Goal: Task Accomplishment & Management: Manage account settings

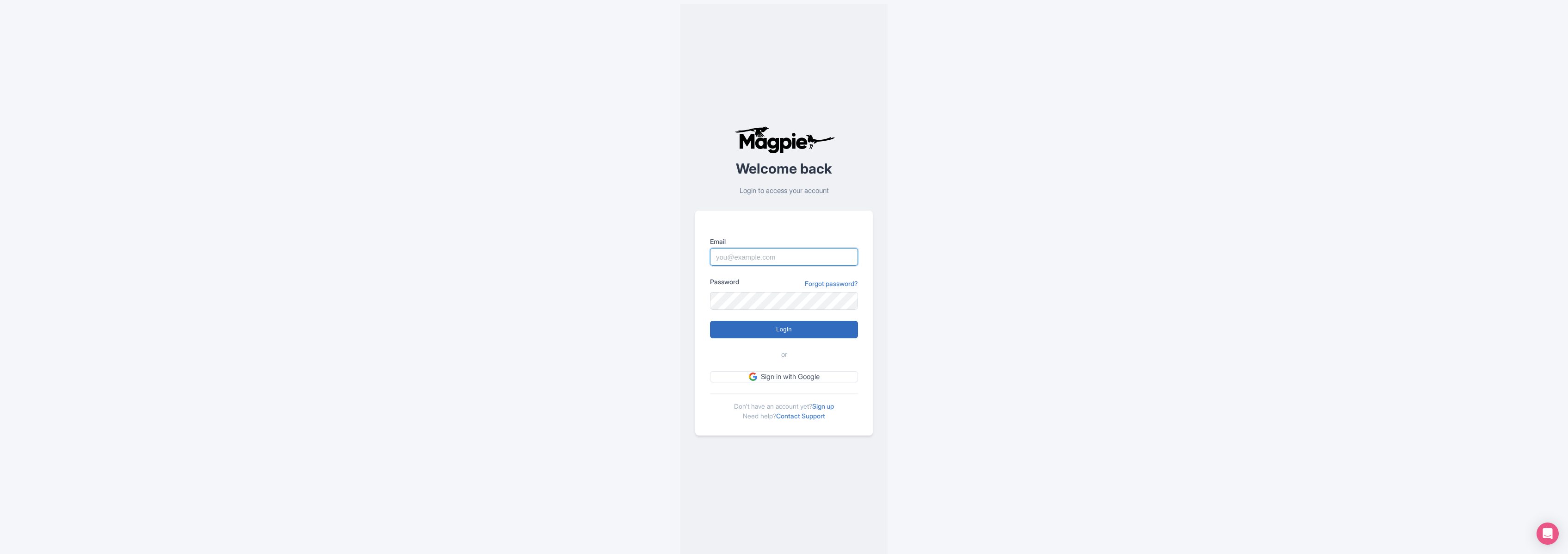
type input "marko@maxtour.co"
click at [773, 323] on input "Login" at bounding box center [784, 329] width 148 height 17
type input "Logging in..."
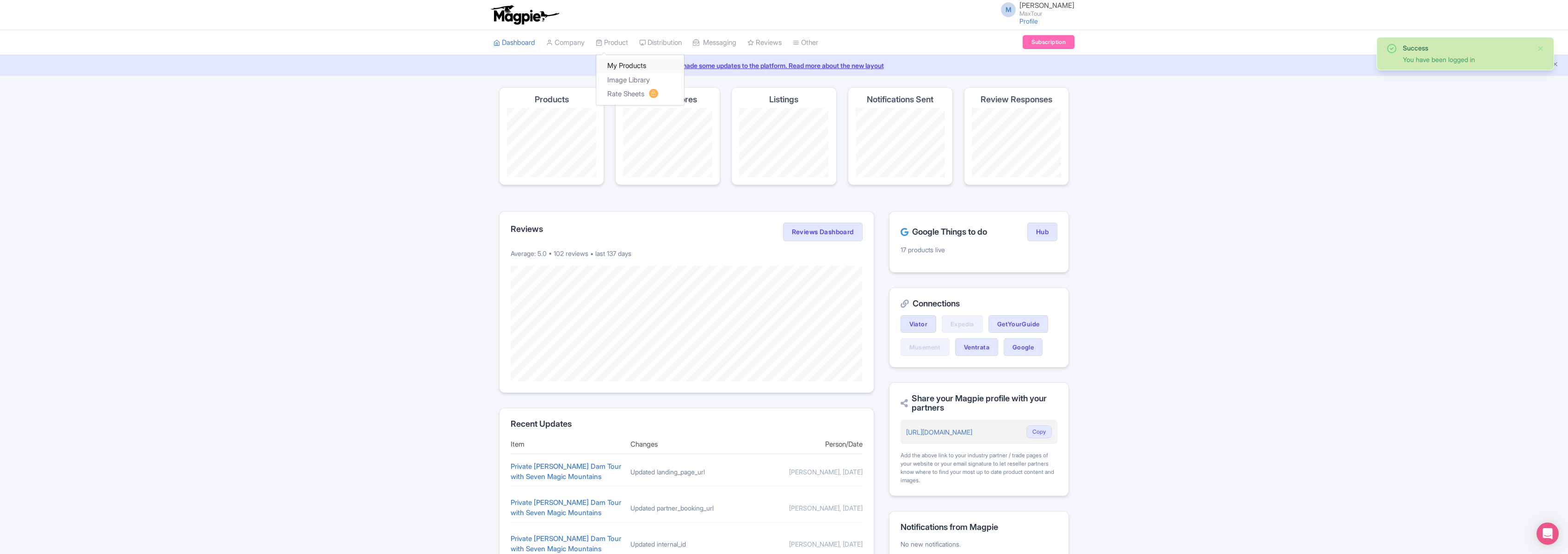
click at [625, 67] on link "My Products" at bounding box center [641, 66] width 88 height 15
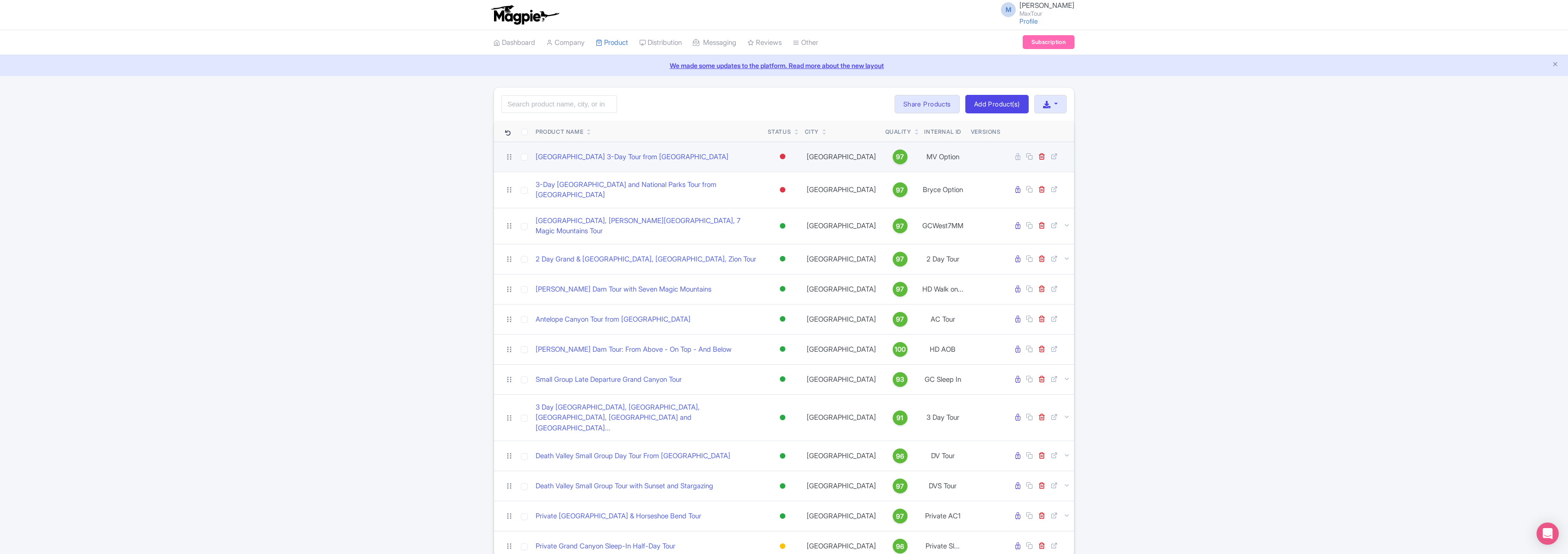
click at [782, 156] on div at bounding box center [782, 156] width 5 height 5
click at [755, 168] on div "Active" at bounding box center [759, 172] width 54 height 17
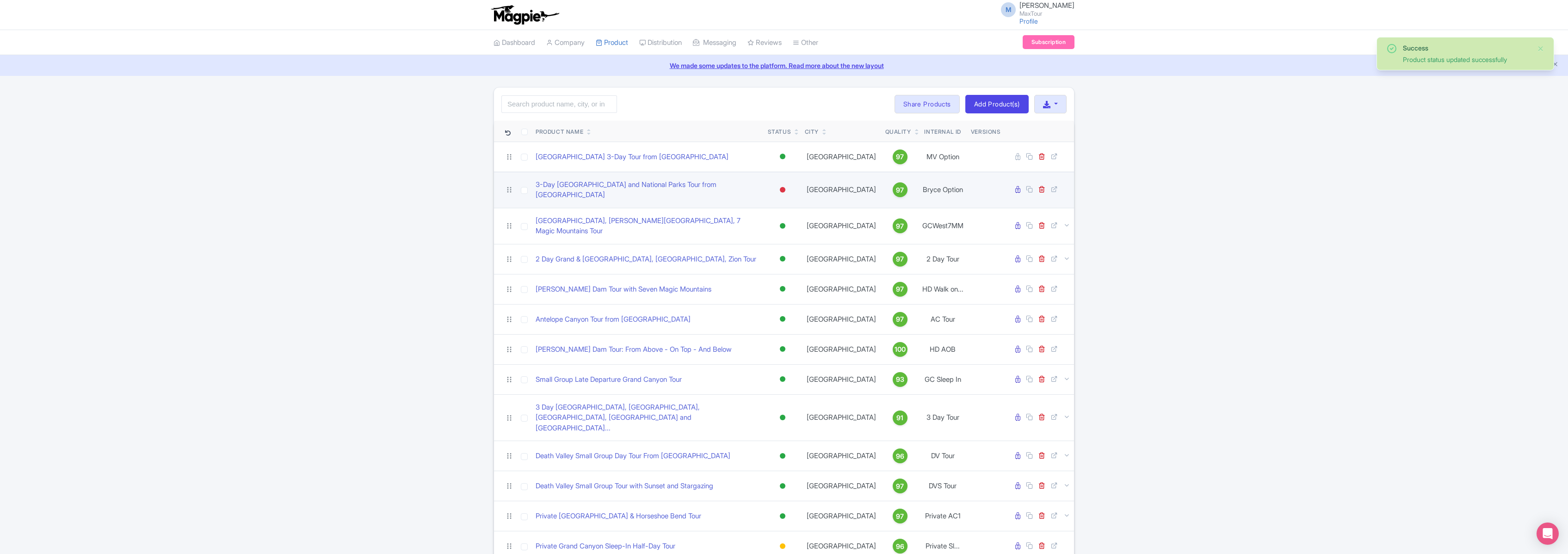
click at [782, 187] on div at bounding box center [782, 189] width 5 height 5
click at [754, 202] on div "Active" at bounding box center [759, 206] width 54 height 17
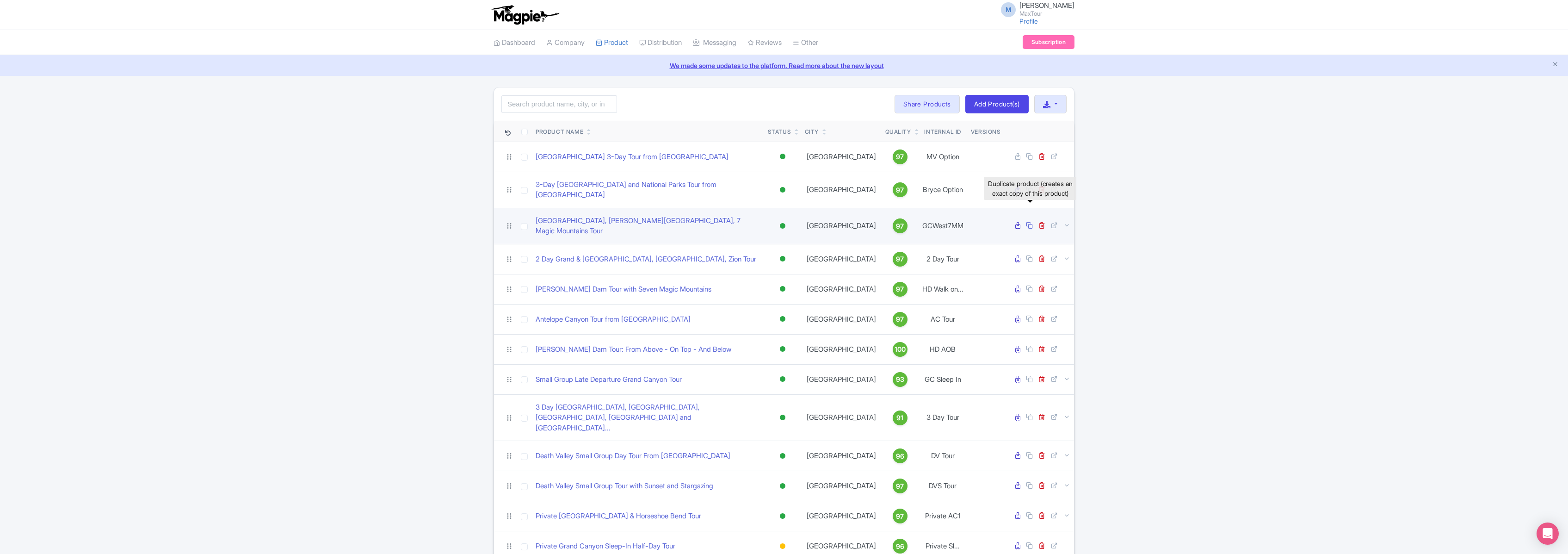
click at [1030, 221] on icon at bounding box center [1029, 225] width 7 height 7
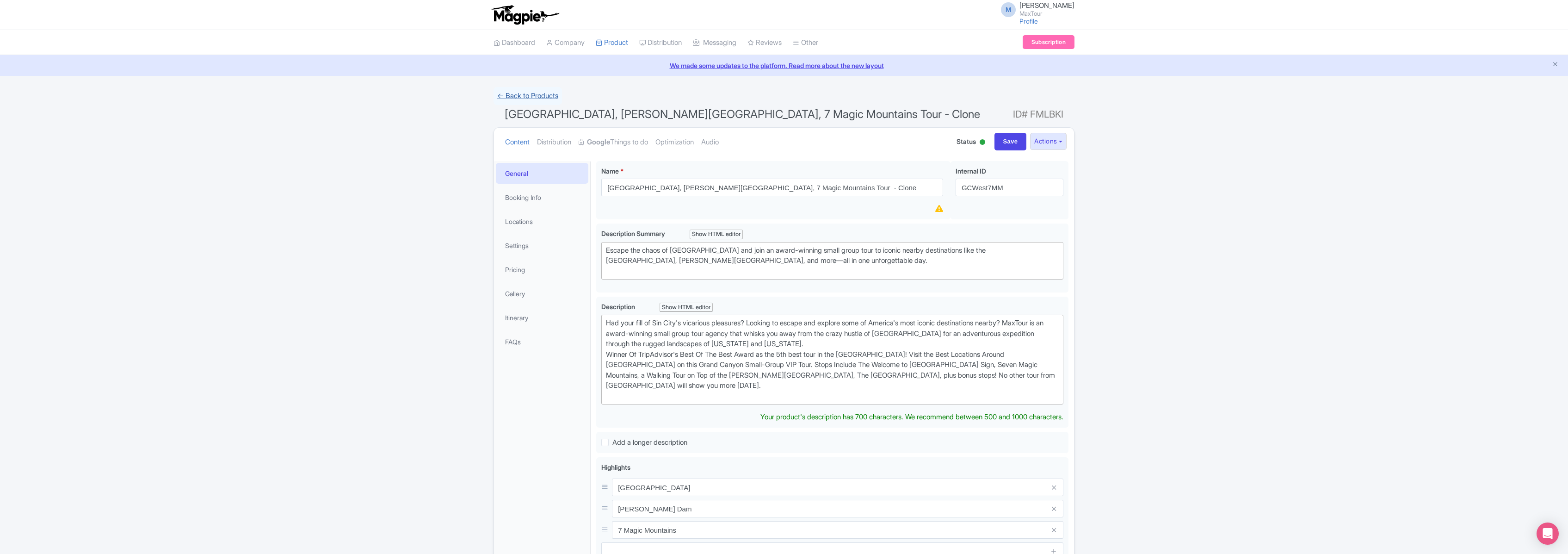
click at [531, 93] on link "← Back to Products" at bounding box center [527, 96] width 68 height 18
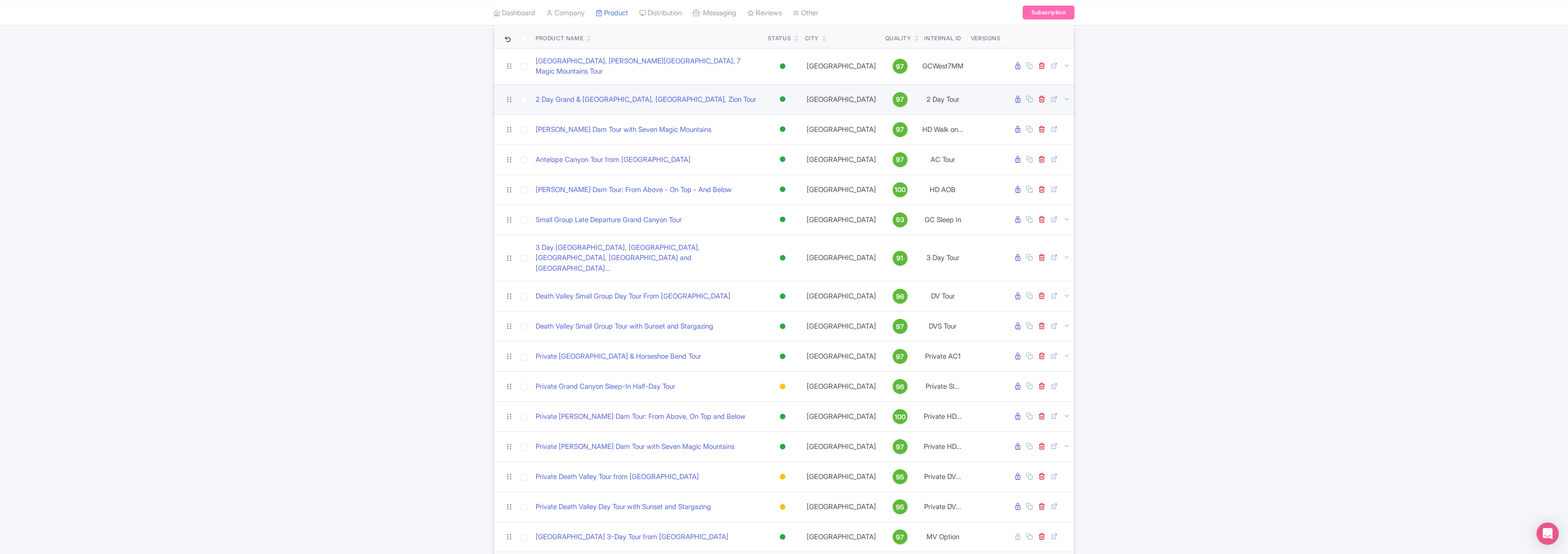
scroll to position [229, 0]
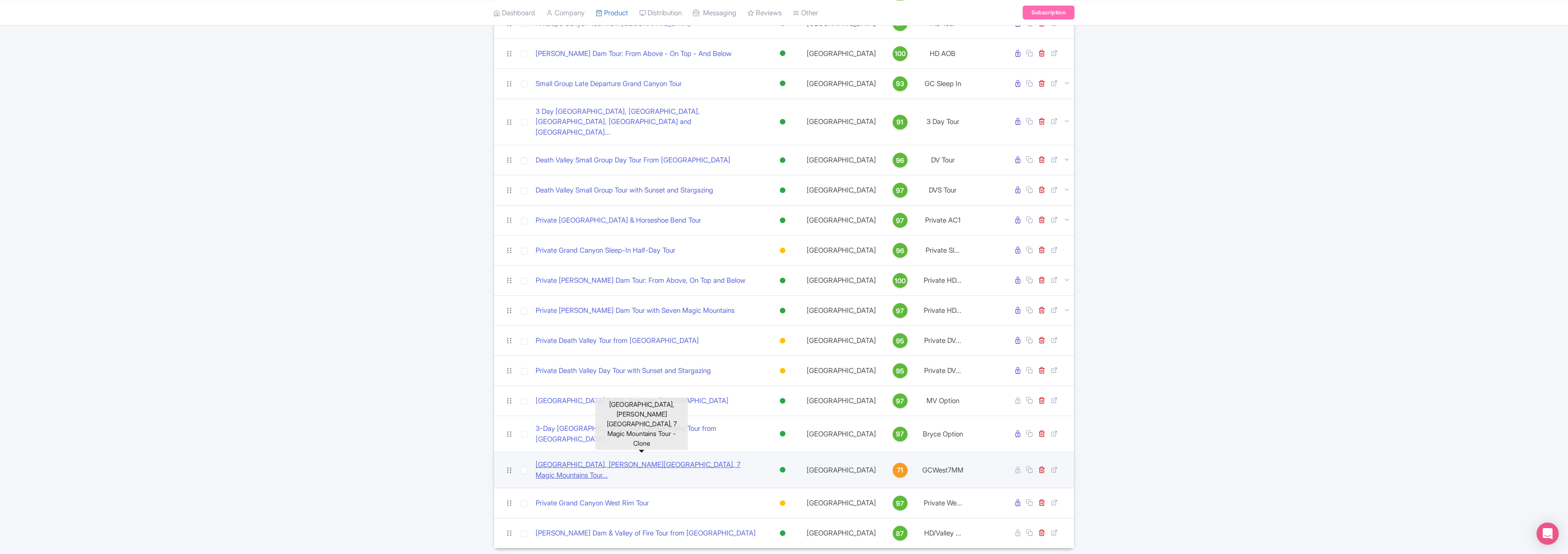
click at [580, 459] on link "Grand Canyon West Rim, Hoover Dam, 7 Magic Mountains Tour..." at bounding box center [648, 469] width 225 height 21
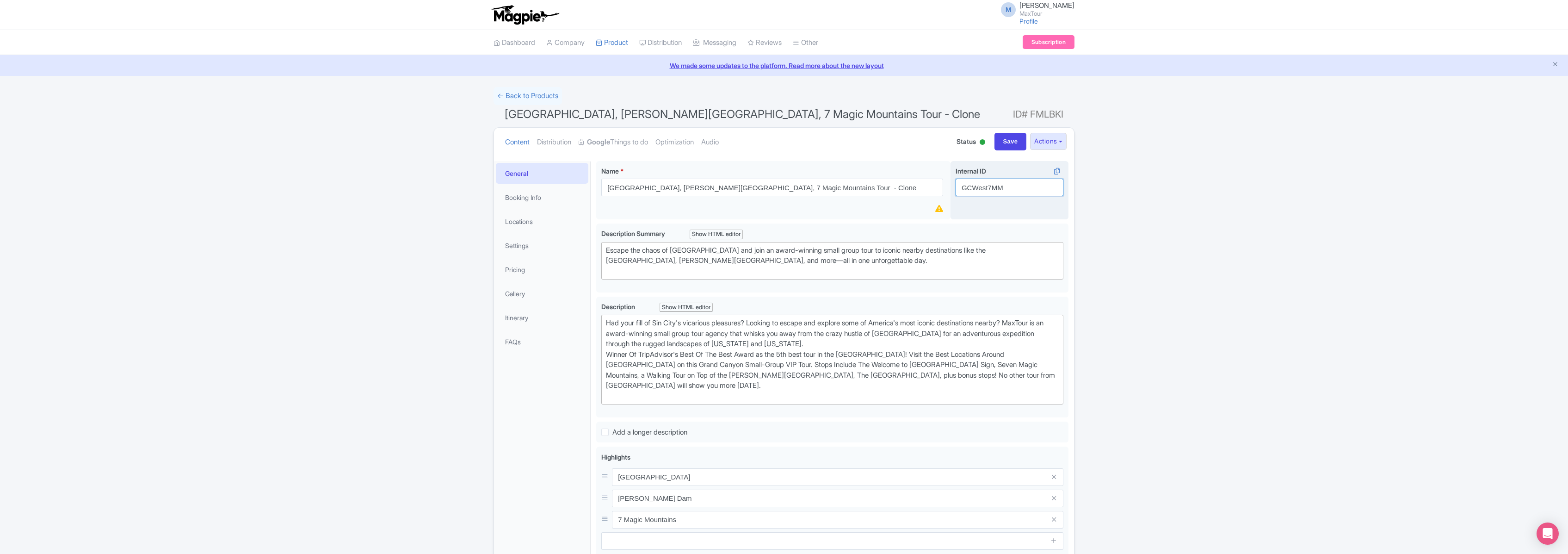
drag, startPoint x: 1008, startPoint y: 186, endPoint x: 970, endPoint y: 182, distance: 38.2
click at [970, 182] on input "GCWest7MM" at bounding box center [1010, 188] width 108 height 17
type input "LV to GC"
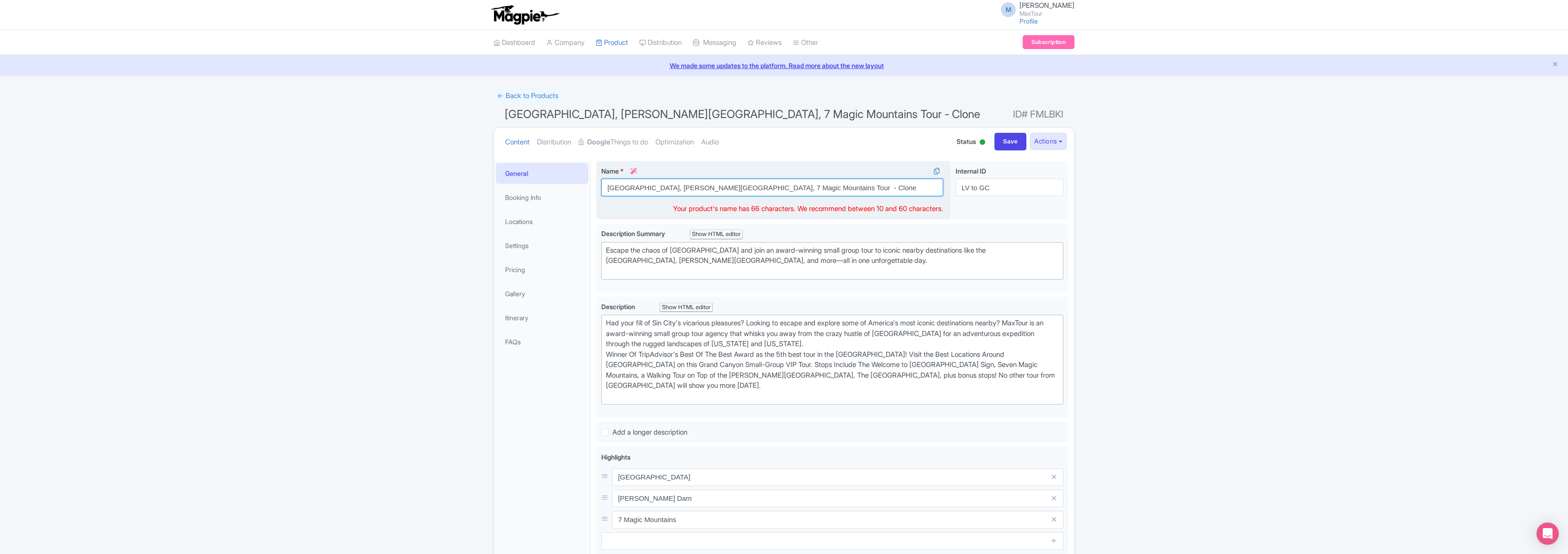
drag, startPoint x: 835, startPoint y: 185, endPoint x: 659, endPoint y: 178, distance: 176.1
click at [659, 178] on div "Name * i Grand Canyon West Rim, Hoover Dam, 7 Magic Mountains Tour - Clone" at bounding box center [773, 181] width 342 height 30
type input "[GEOGRAPHIC_DATA] to Grand Canyon Tour"
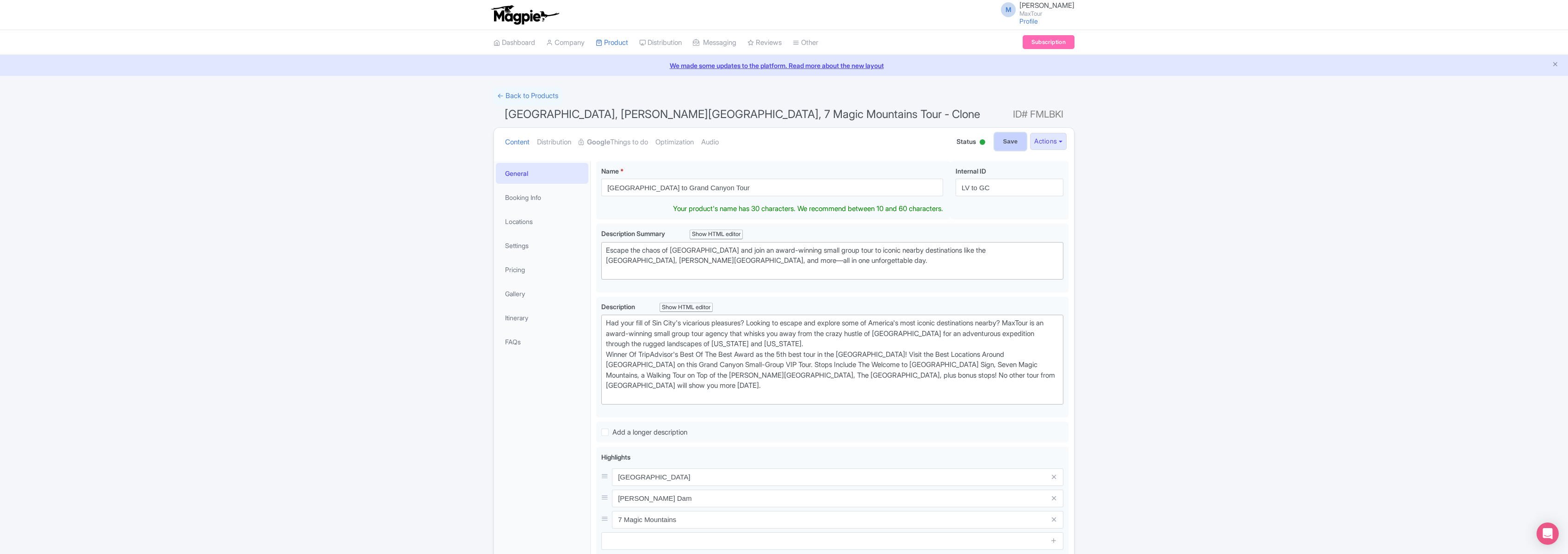
click at [1010, 139] on input "Save" at bounding box center [1010, 142] width 32 height 17
type input "Saving..."
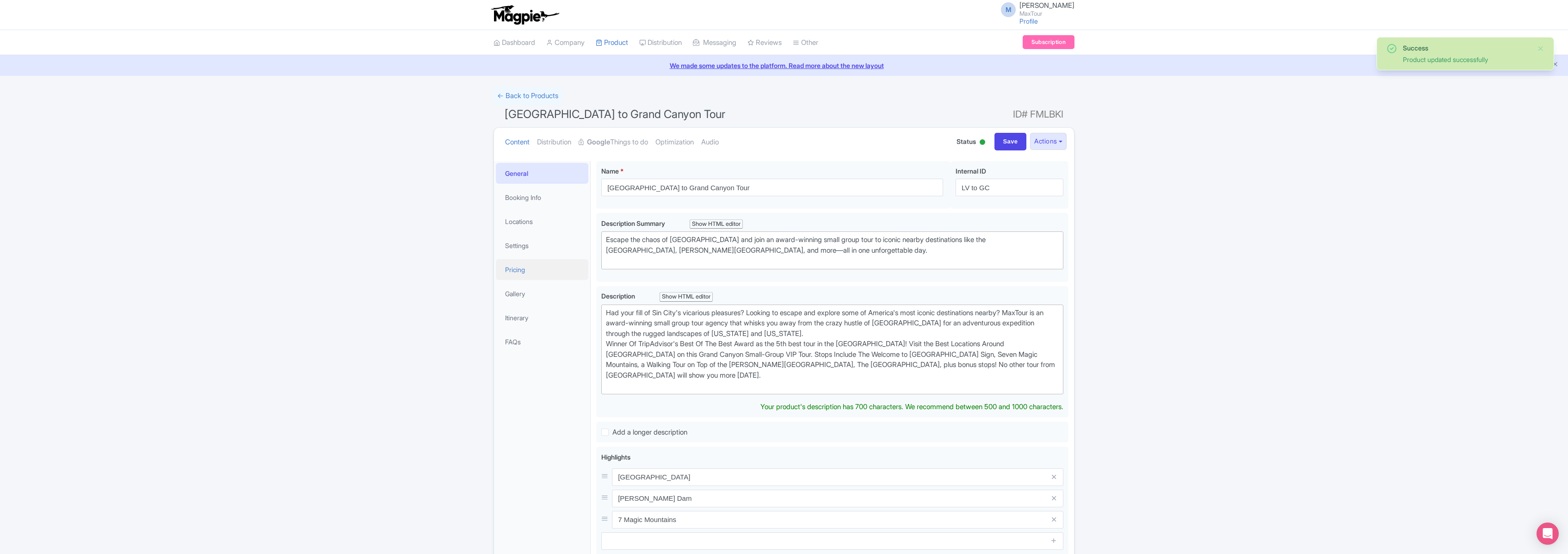
click at [516, 267] on link "Pricing" at bounding box center [542, 270] width 92 height 21
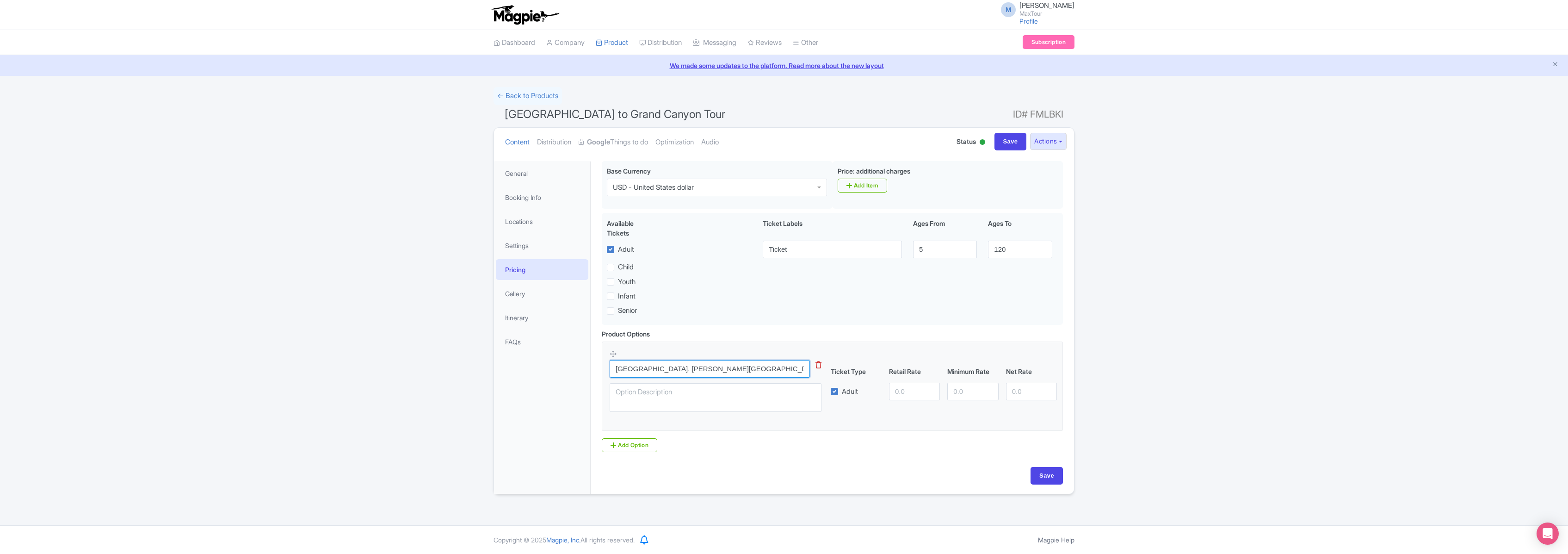
scroll to position [0, 10]
drag, startPoint x: 614, startPoint y: 371, endPoint x: 849, endPoint y: 376, distance: 235.1
click at [849, 376] on div "Grand Canyon West Rim, Hoover Dam, 7 Magic Mountains Tour This tip has not data…" at bounding box center [832, 383] width 445 height 68
type input "[GEOGRAPHIC_DATA] to Grand Canyon Tour"
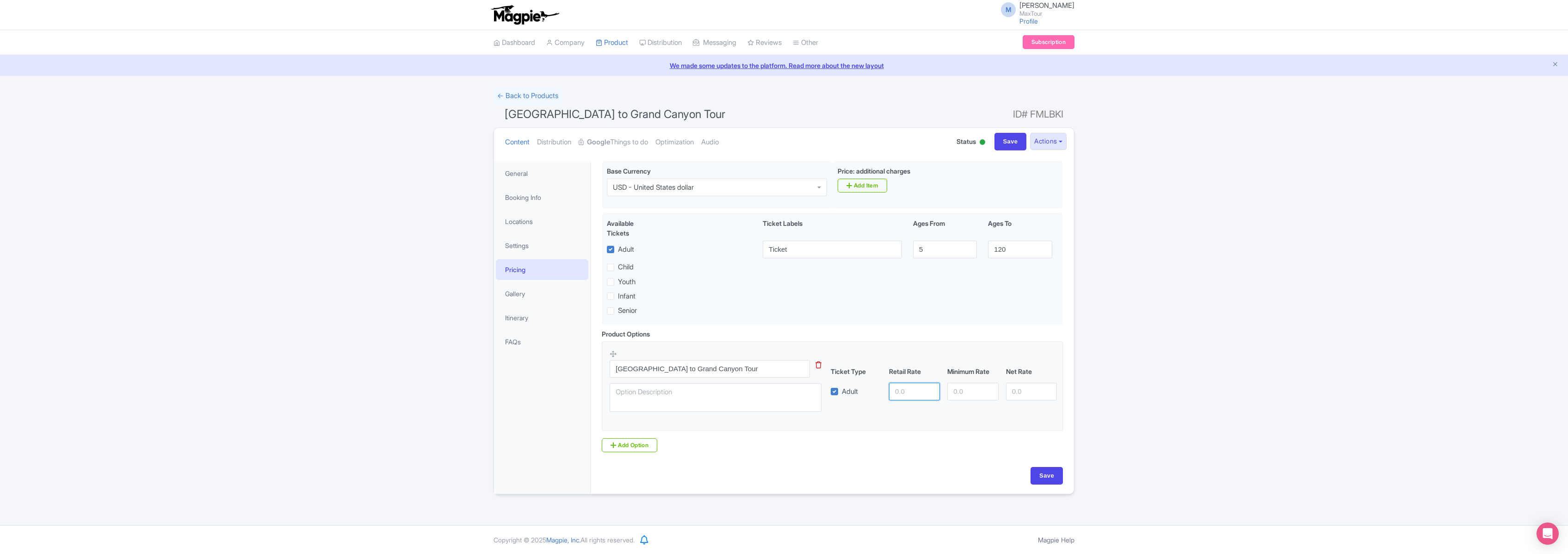
click at [921, 394] on input "number" at bounding box center [915, 392] width 51 height 17
type input "179"
click at [1047, 478] on input "Save" at bounding box center [1046, 475] width 32 height 17
type input "Saving..."
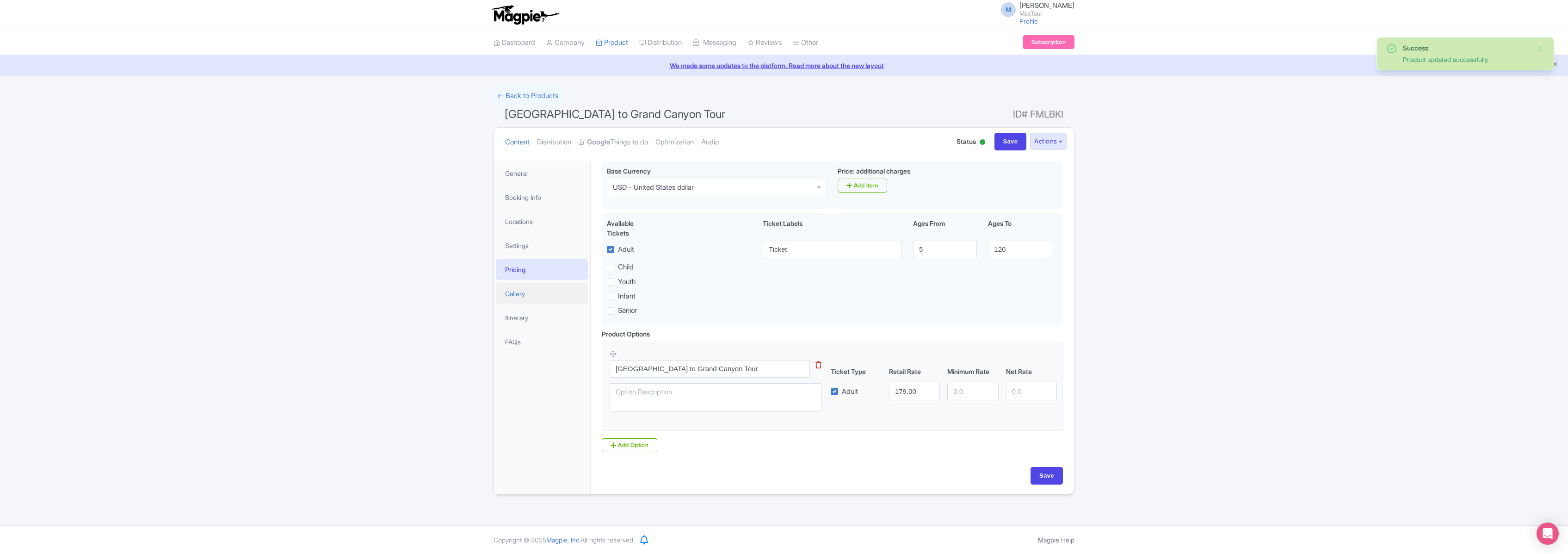
click at [518, 291] on link "Gallery" at bounding box center [542, 294] width 92 height 21
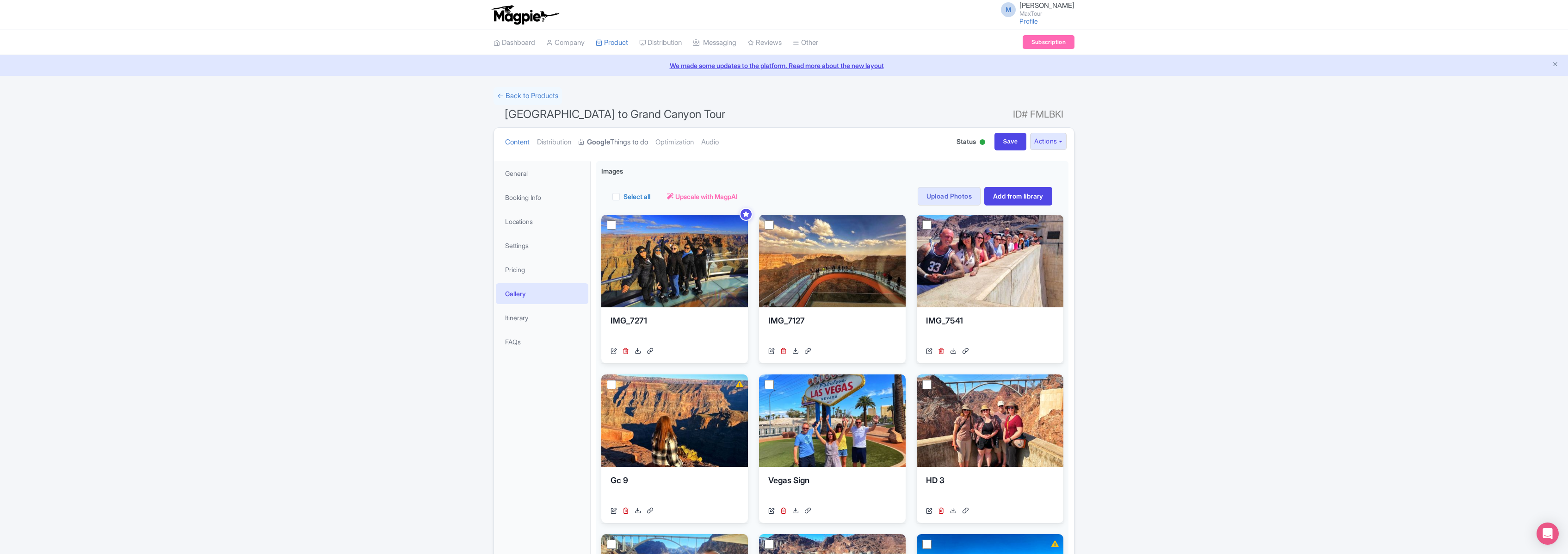
click at [610, 141] on strong "Google" at bounding box center [598, 142] width 23 height 10
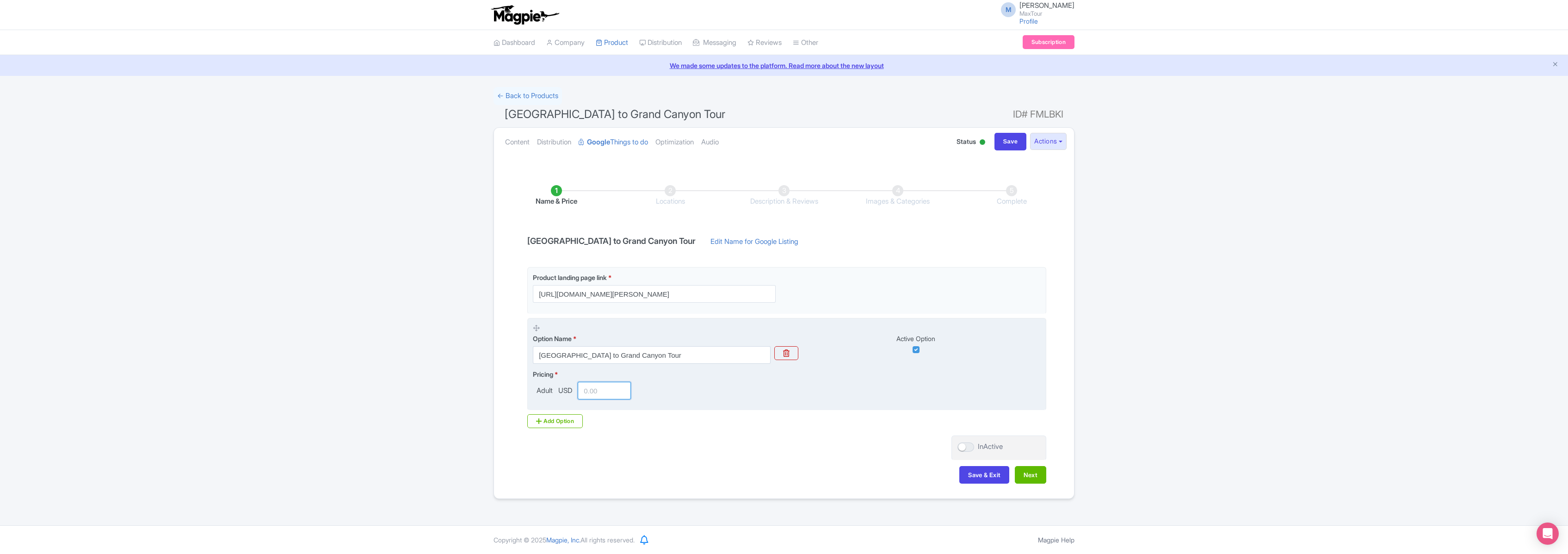
click at [590, 391] on input "number" at bounding box center [604, 391] width 54 height 17
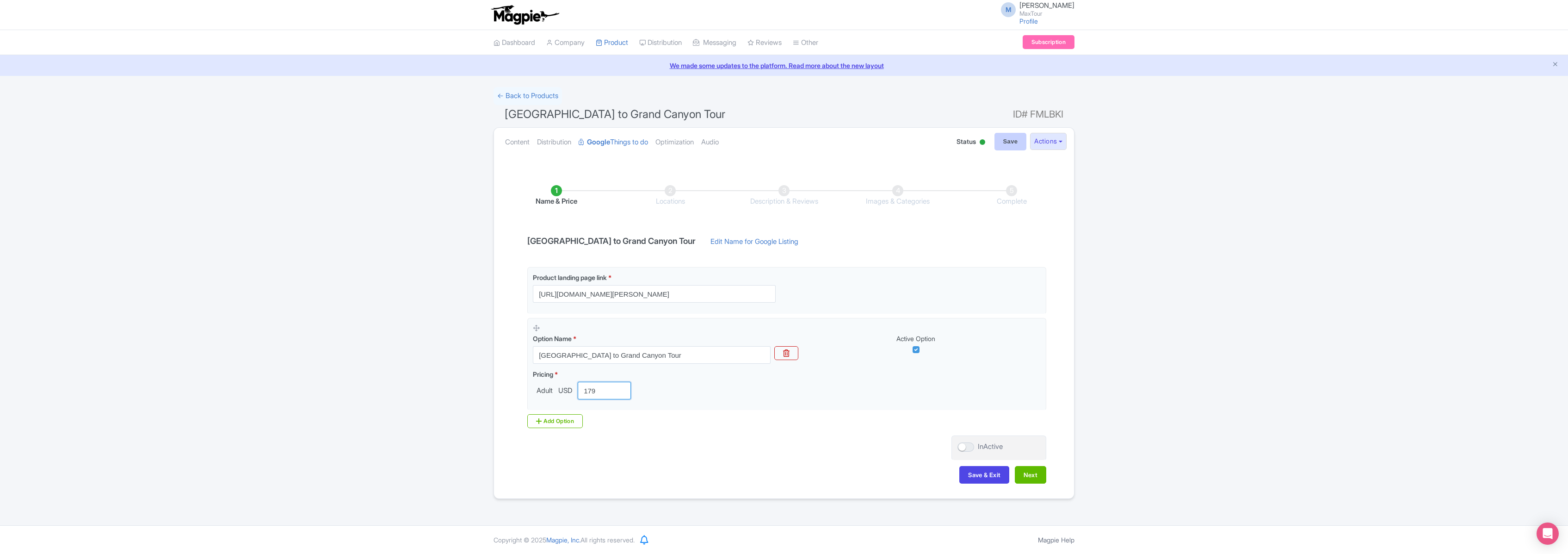
type input "179"
click at [1009, 143] on input "Save" at bounding box center [1010, 142] width 32 height 17
type input "Saving..."
click at [1035, 475] on button "Next" at bounding box center [1030, 474] width 31 height 17
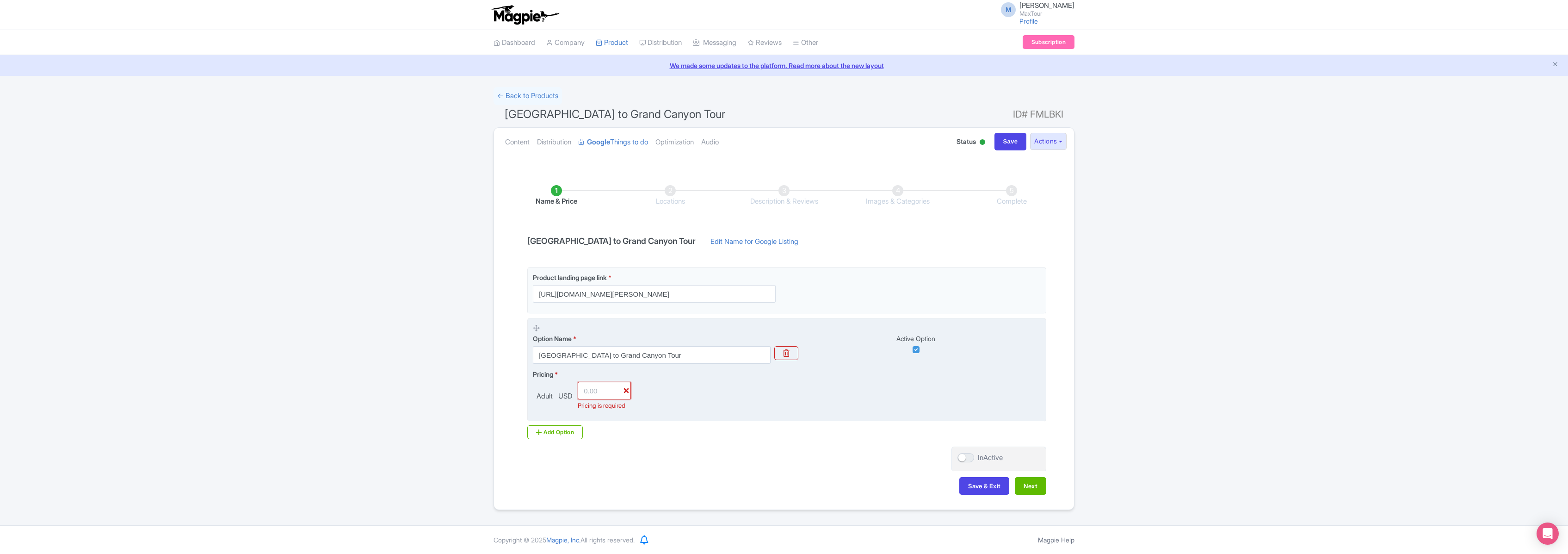
click at [600, 389] on input "number" at bounding box center [604, 391] width 54 height 17
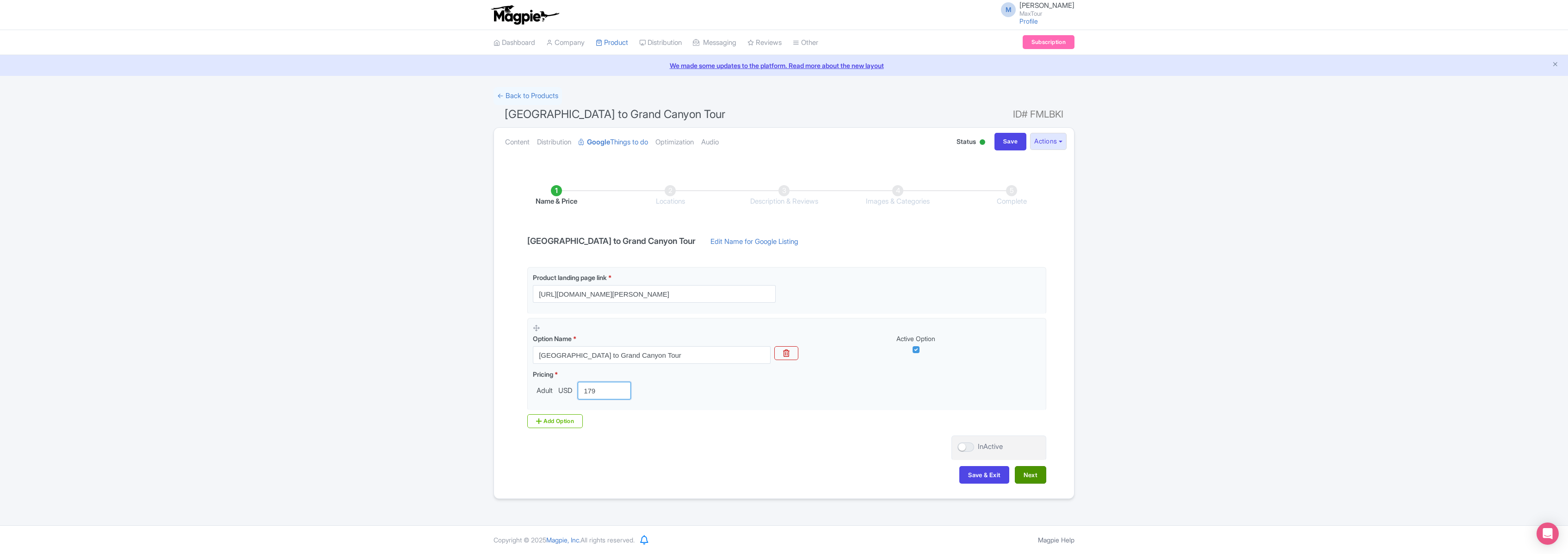
type input "179"
click at [1034, 474] on button "Next" at bounding box center [1030, 474] width 31 height 17
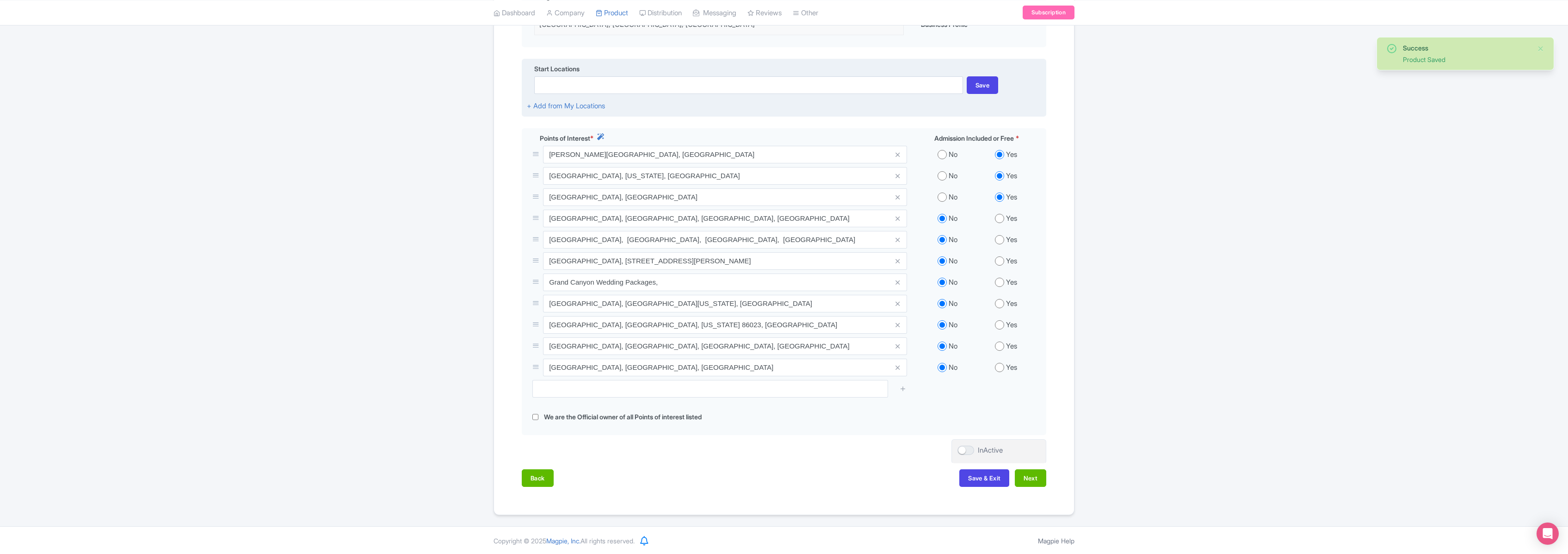
scroll to position [268, 0]
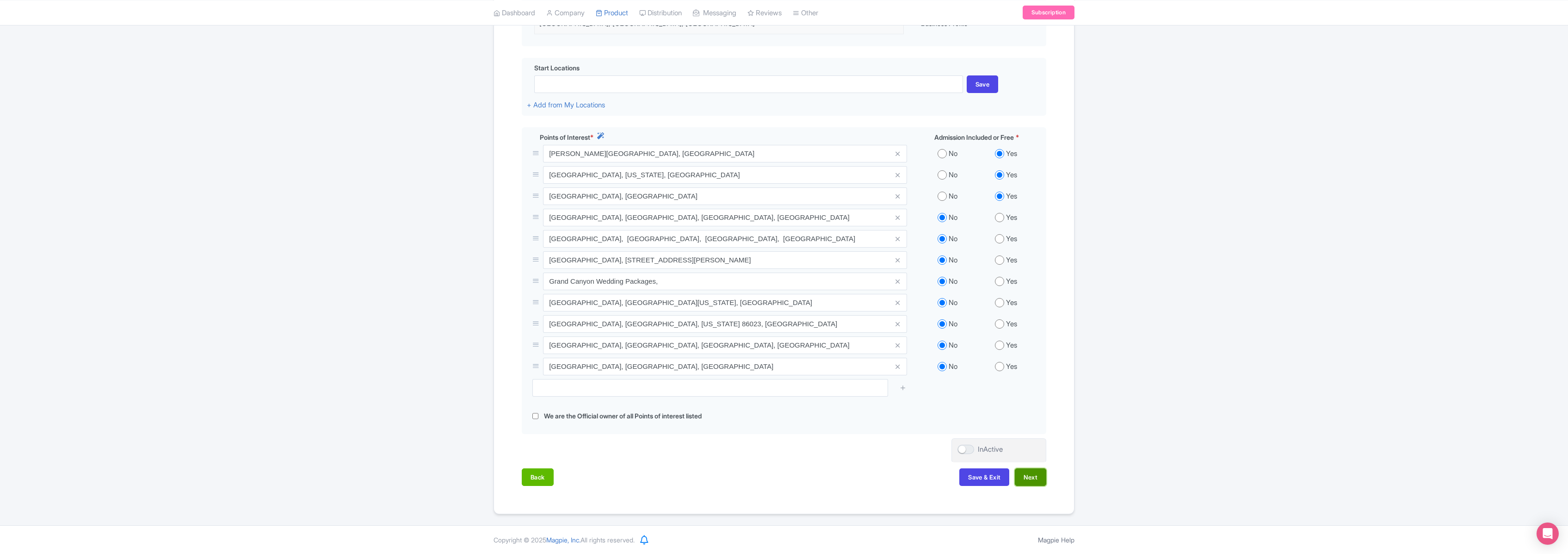
click at [1033, 478] on button "Next" at bounding box center [1030, 477] width 31 height 17
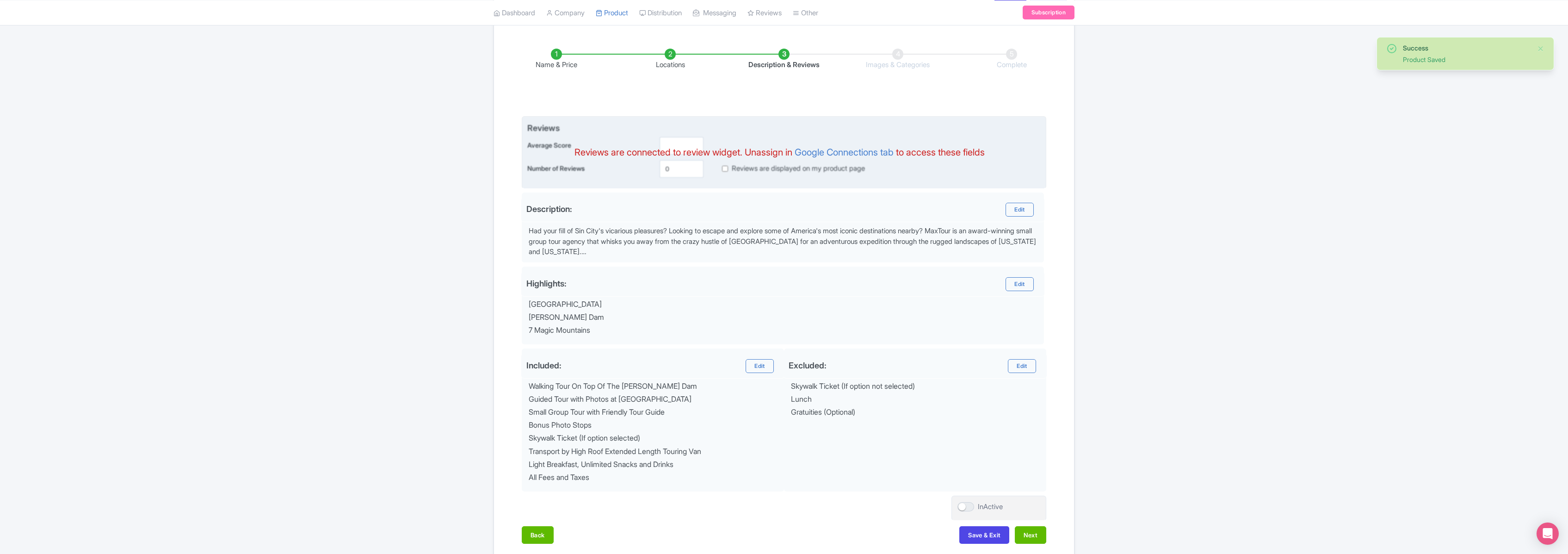
scroll to position [162, 0]
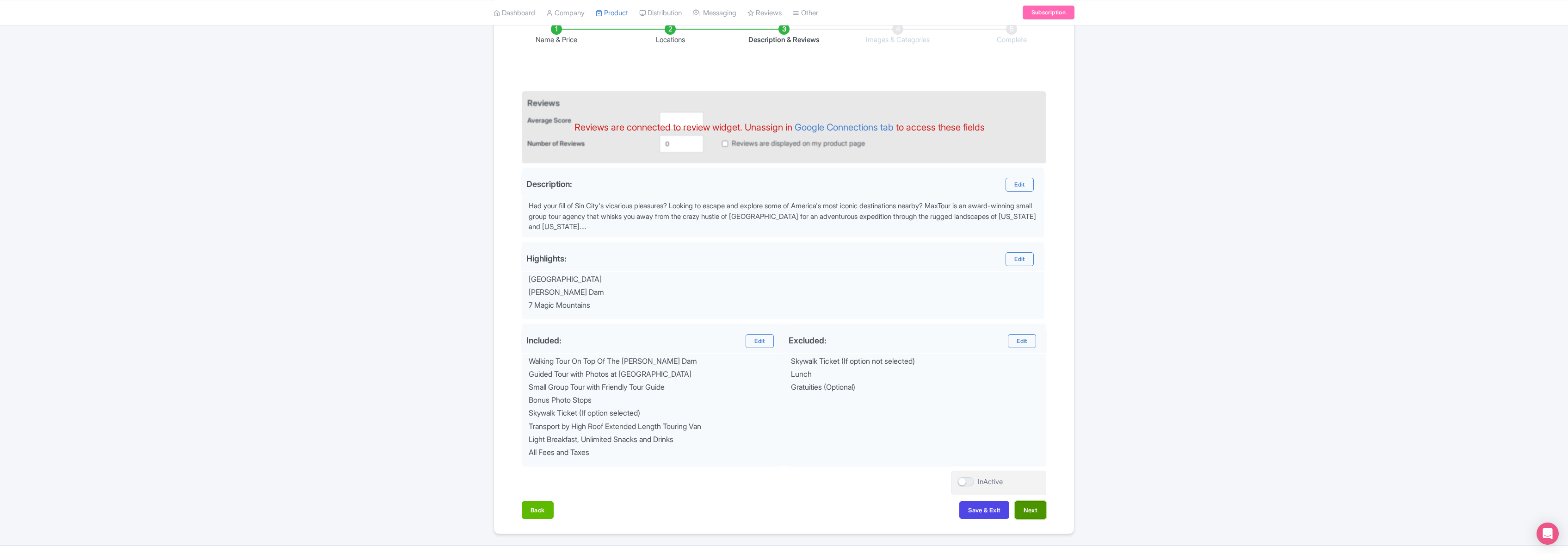
click at [1036, 509] on button "Next" at bounding box center [1030, 510] width 31 height 17
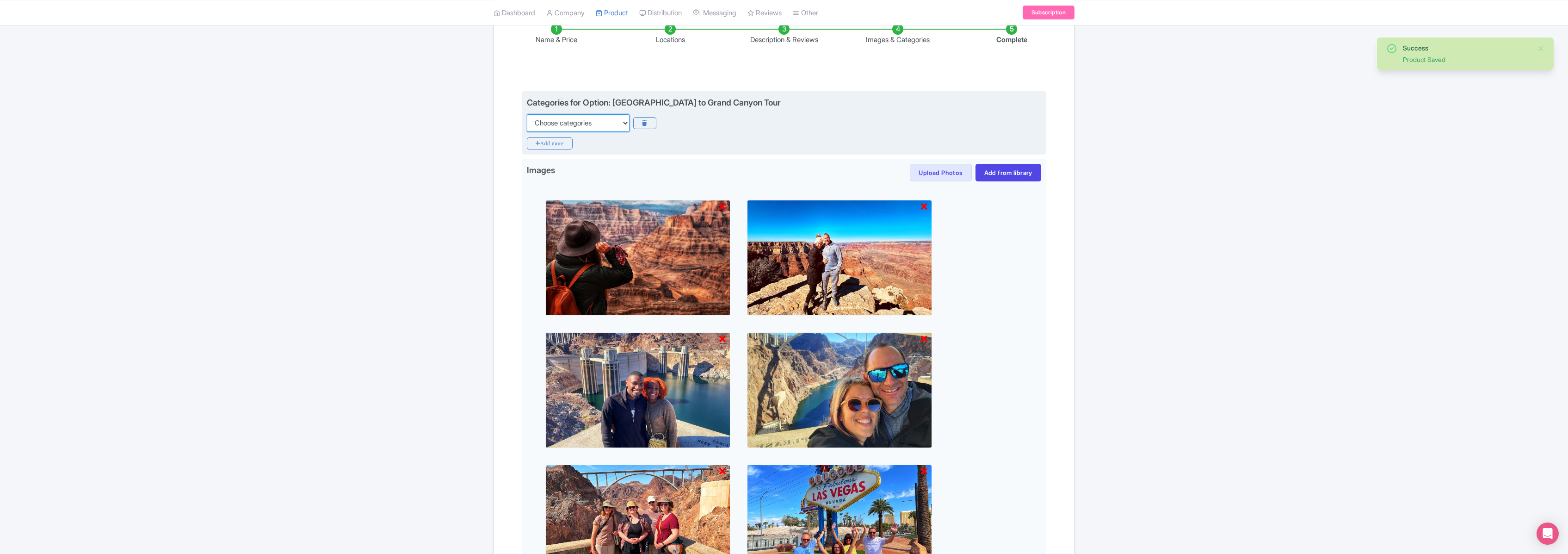
click at [603, 122] on select "Choose categories Adults Only Animals Audio Guide Beaches Bike Tours Boat Tours…" at bounding box center [578, 123] width 103 height 17
select select "day-trips"
click at [527, 114] on select "Choose categories Adults Only Animals Audio Guide Beaches Bike Tours Boat Tours…" at bounding box center [578, 123] width 103 height 17
click at [547, 143] on icon "Add more" at bounding box center [550, 143] width 46 height 12
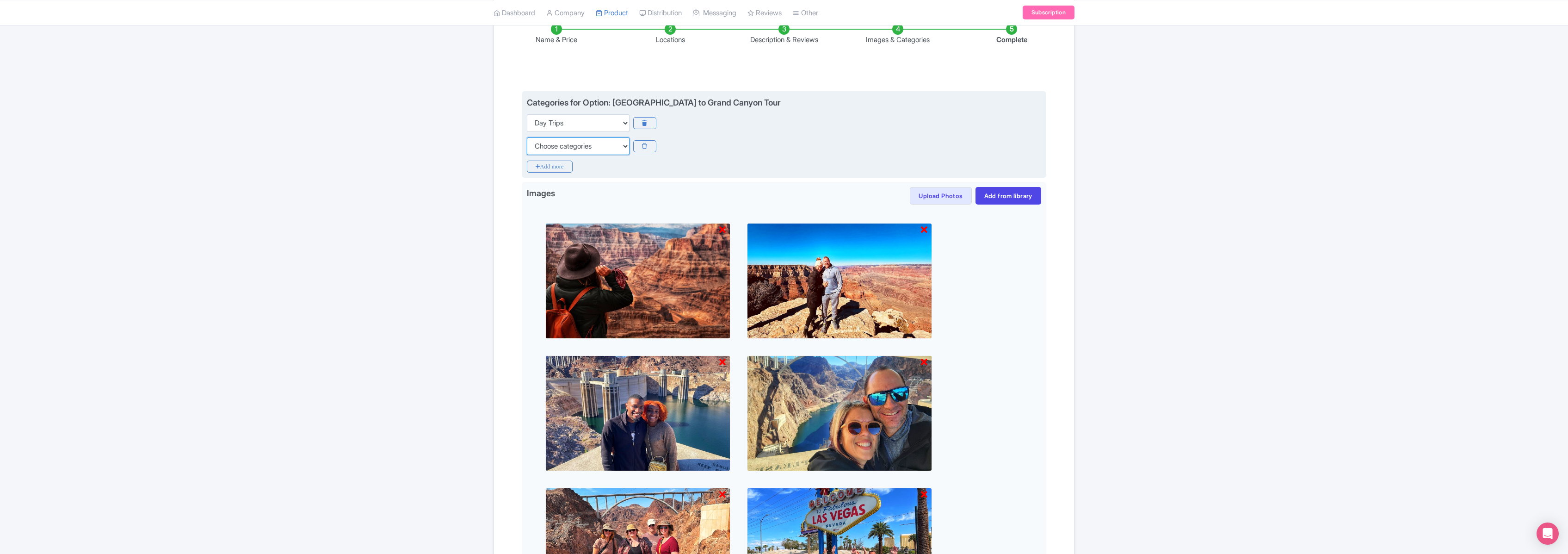
click at [589, 142] on select "Choose categories Adults Only Animals Audio Guide Beaches Bike Tours Boat Tours…" at bounding box center [578, 146] width 103 height 17
select select "small-group-tours"
click at [527, 137] on select "Choose categories Adults Only Animals Audio Guide Beaches Bike Tours Boat Tours…" at bounding box center [578, 146] width 103 height 17
click at [559, 165] on icon "Add more" at bounding box center [550, 167] width 46 height 12
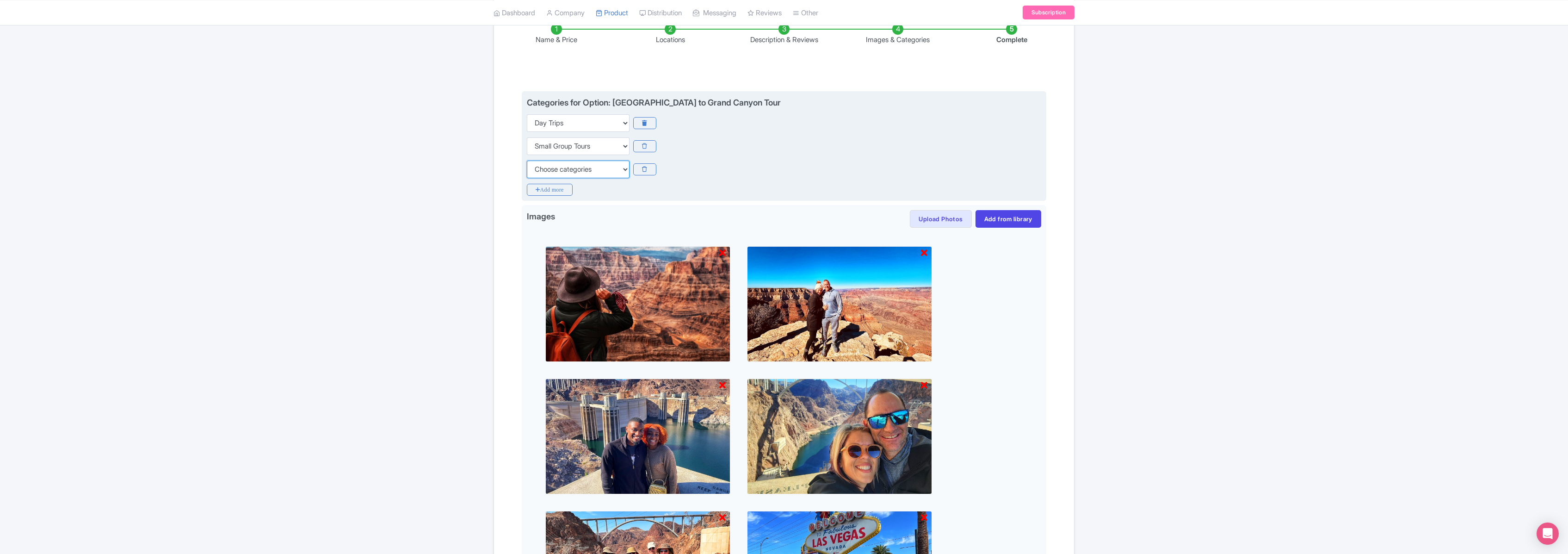
click at [585, 169] on select "Choose categories Adults Only Animals Audio Guide Beaches Bike Tours Boat Tours…" at bounding box center [578, 169] width 103 height 17
select select "guided-tours"
click at [527, 161] on select "Choose categories Adults Only Animals Audio Guide Beaches Bike Tours Boat Tours…" at bounding box center [578, 169] width 103 height 17
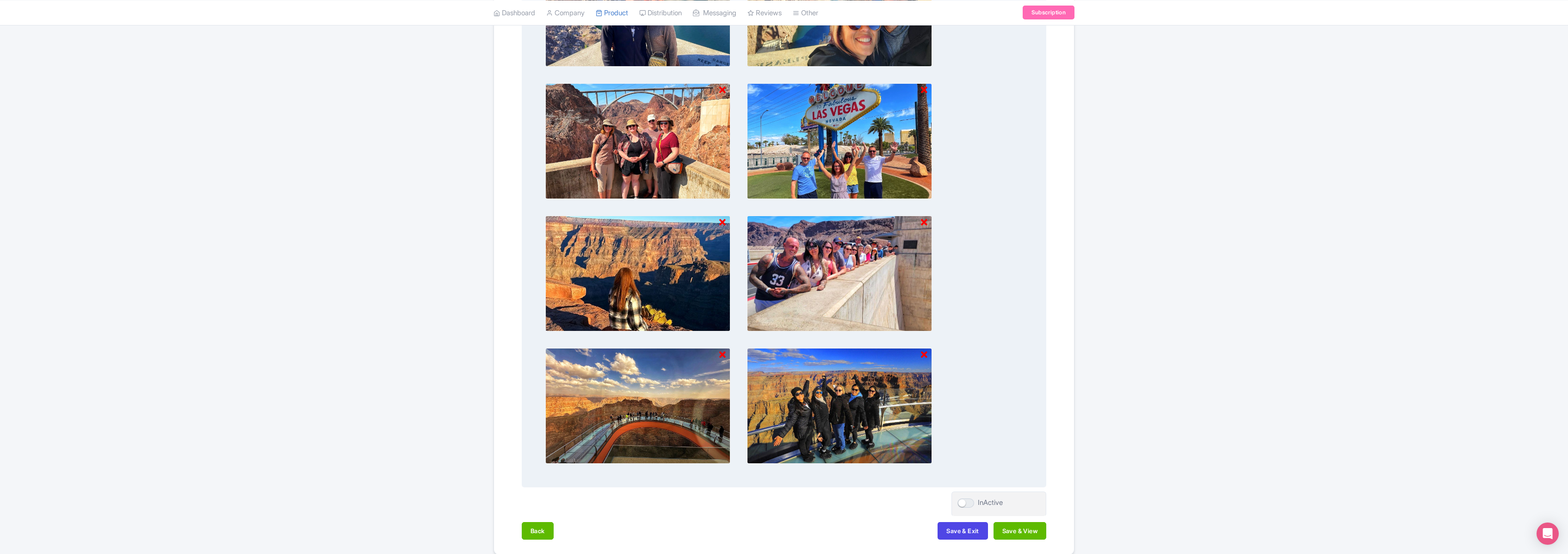
scroll to position [629, 0]
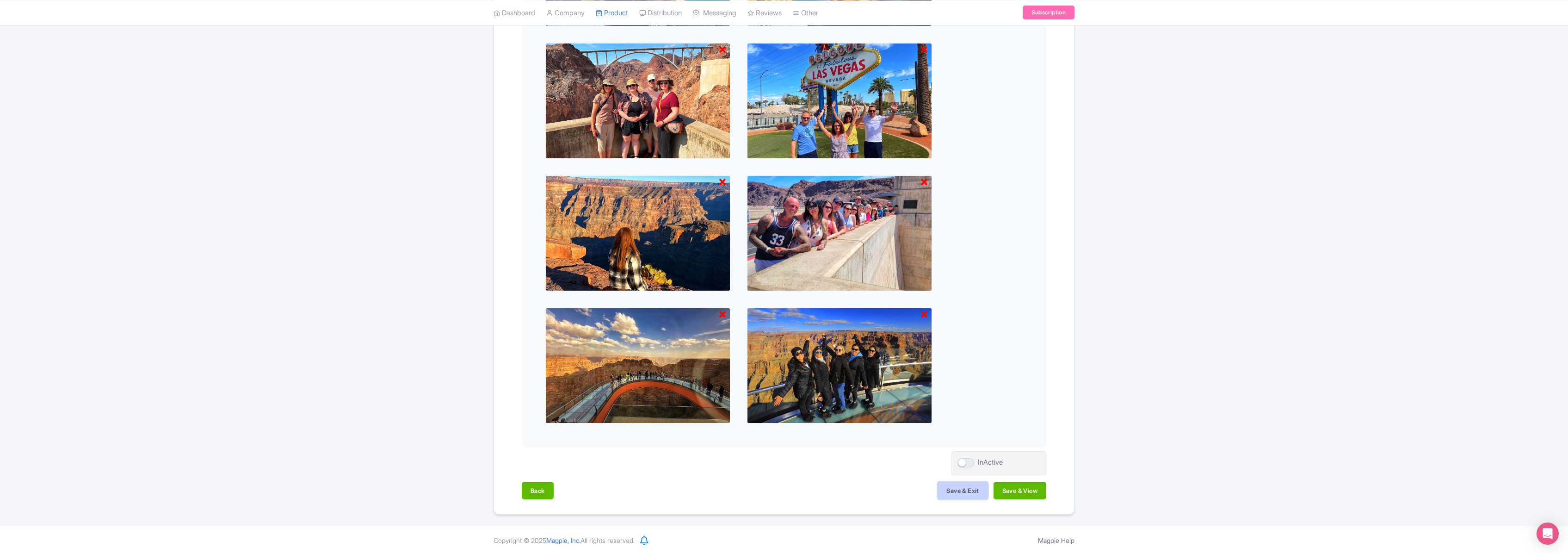
click at [960, 490] on button "Save & Exit" at bounding box center [963, 490] width 50 height 17
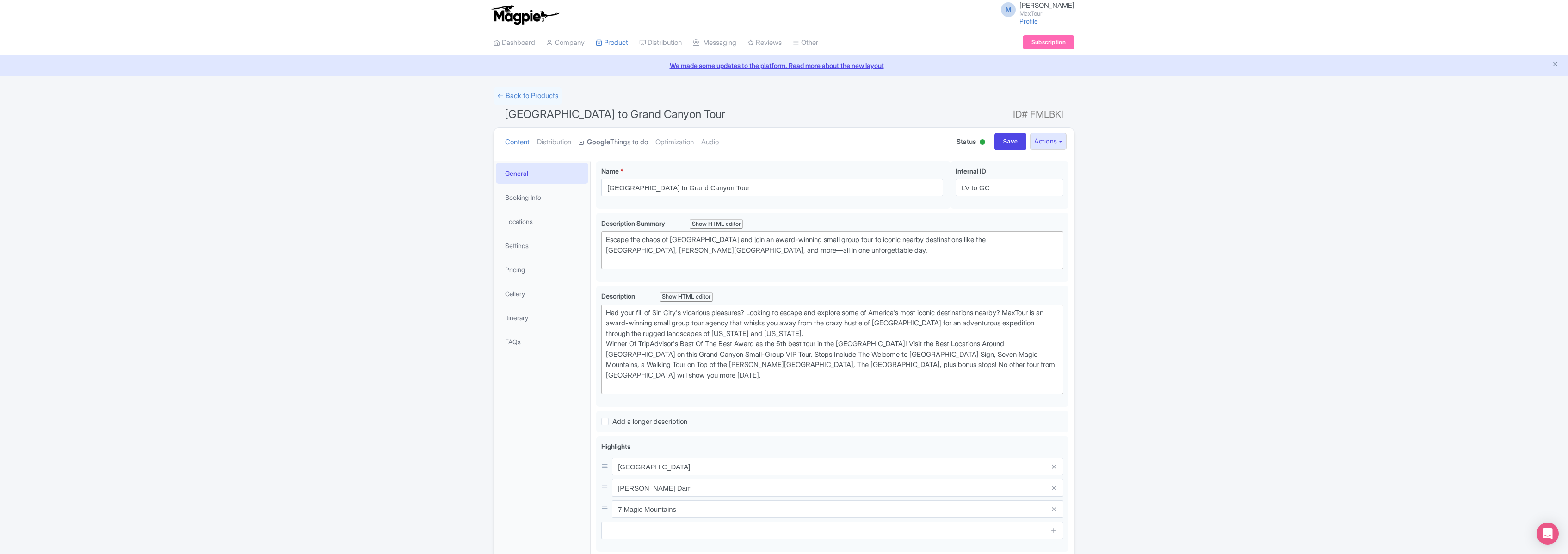
click at [621, 142] on link "Google Things to do" at bounding box center [614, 143] width 69 height 29
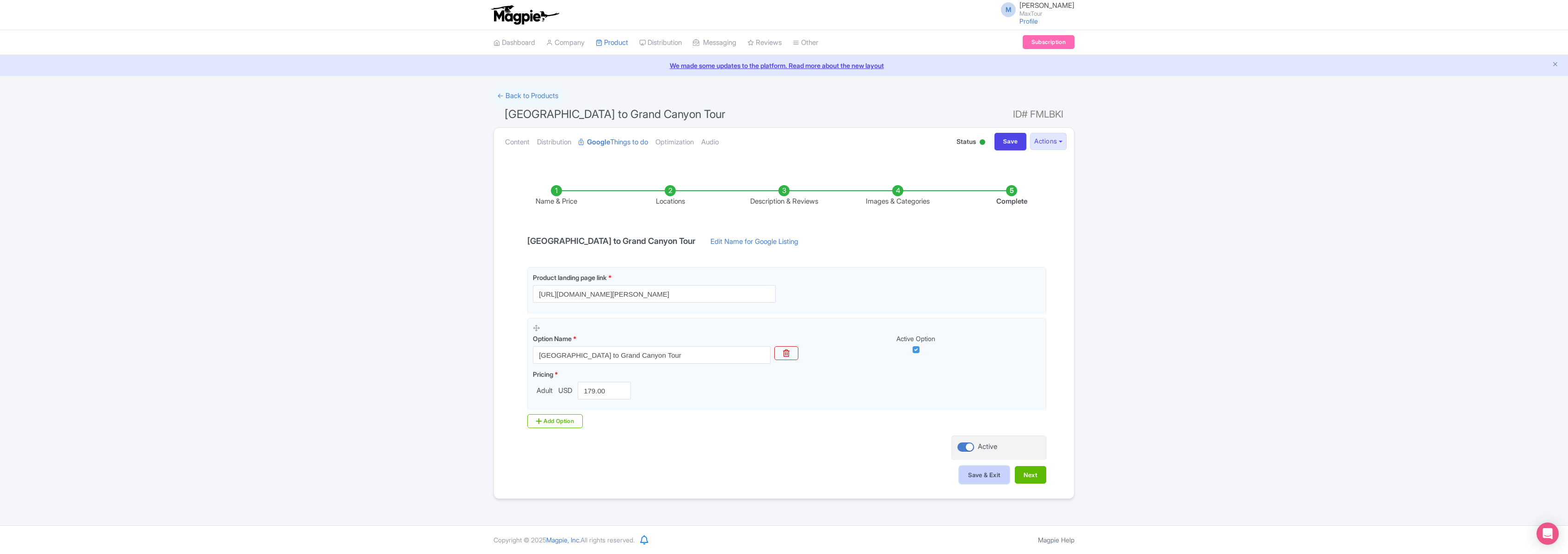
click at [991, 472] on button "Save & Exit" at bounding box center [985, 474] width 50 height 17
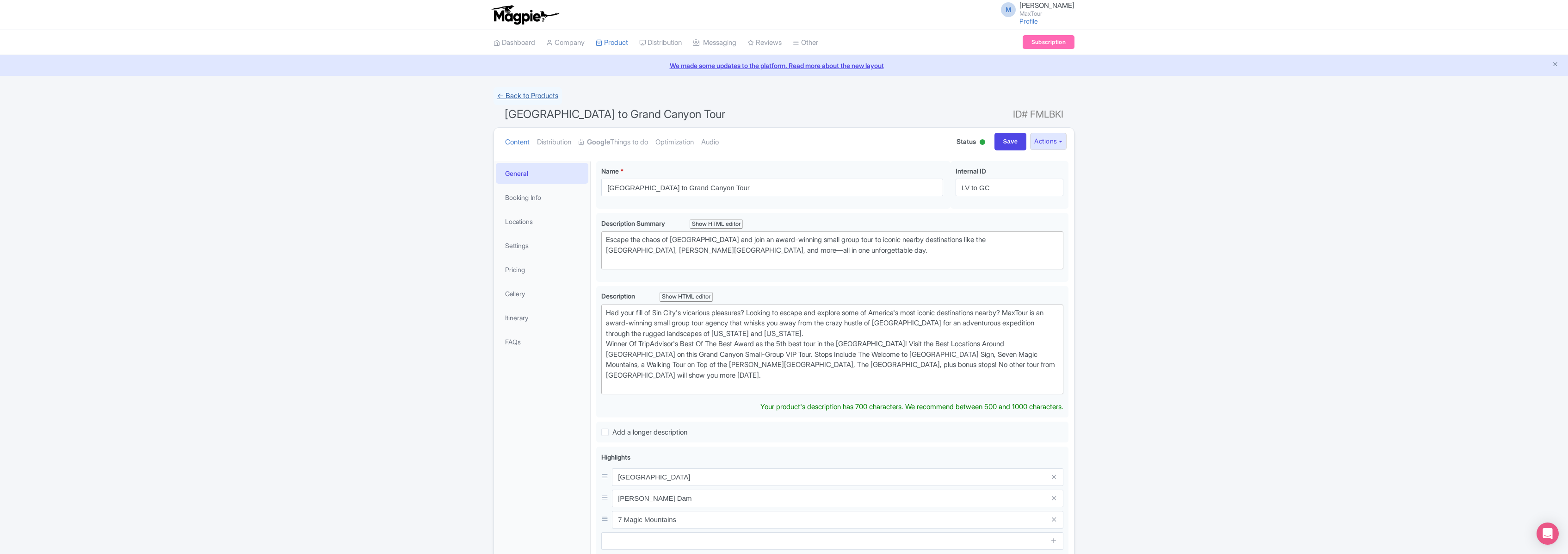
click at [522, 97] on link "← Back to Products" at bounding box center [527, 96] width 68 height 18
